Goal: Unclear

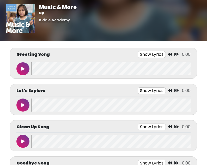
click at [23, 72] on button at bounding box center [22, 68] width 13 height 13
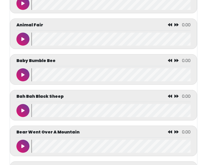
scroll to position [324, 0]
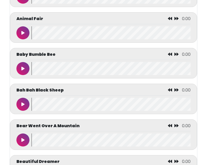
click at [25, 72] on button at bounding box center [22, 68] width 13 height 13
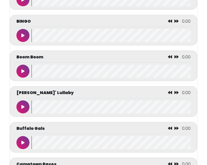
scroll to position [543, 0]
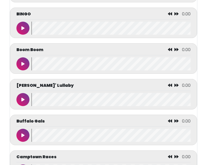
click at [25, 136] on button at bounding box center [22, 135] width 13 height 13
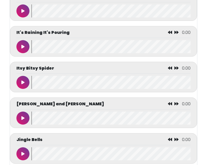
scroll to position [1462, 0]
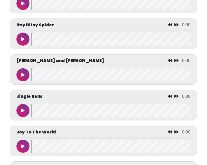
click at [26, 72] on button at bounding box center [22, 74] width 13 height 13
click at [18, 37] on button at bounding box center [22, 39] width 13 height 13
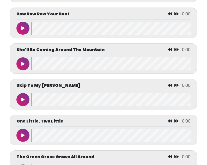
scroll to position [2172, 0]
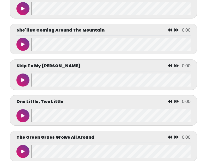
click at [19, 77] on button at bounding box center [22, 80] width 13 height 13
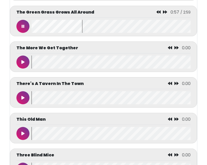
scroll to position [2308, 0]
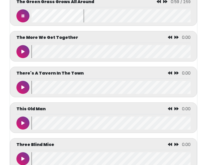
click at [26, 122] on button at bounding box center [22, 123] width 13 height 13
click at [26, 123] on button at bounding box center [22, 123] width 13 height 13
click at [25, 124] on button at bounding box center [22, 123] width 13 height 13
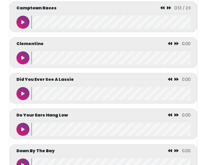
scroll to position [674, 0]
